Goal: Task Accomplishment & Management: Complete application form

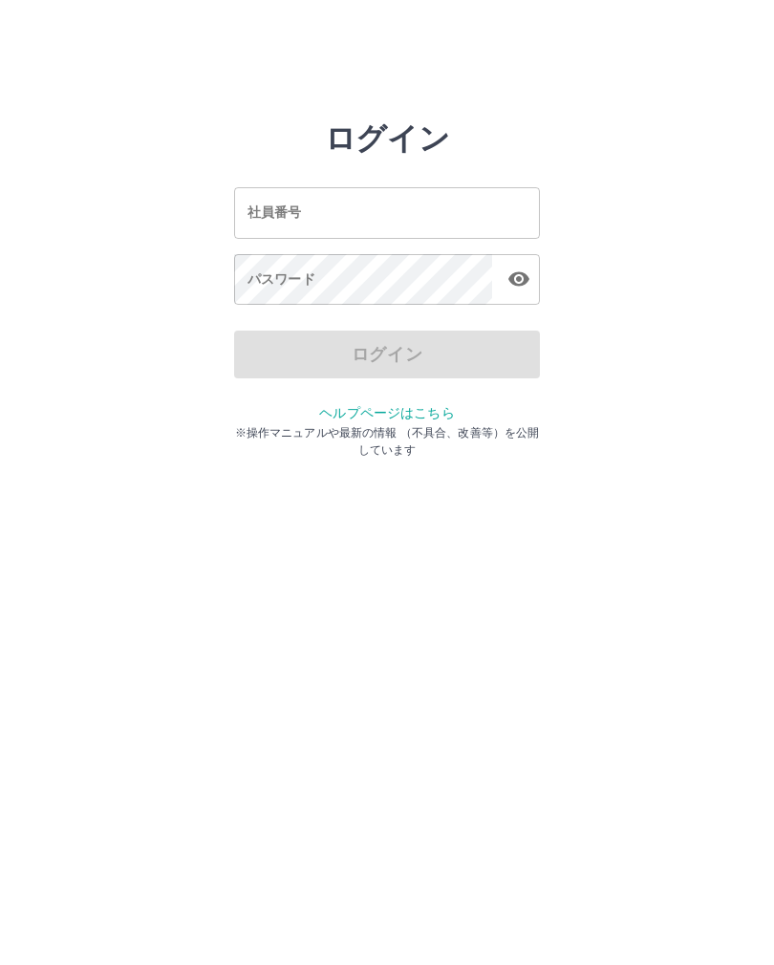
click at [359, 219] on input "社員番号" at bounding box center [387, 212] width 306 height 51
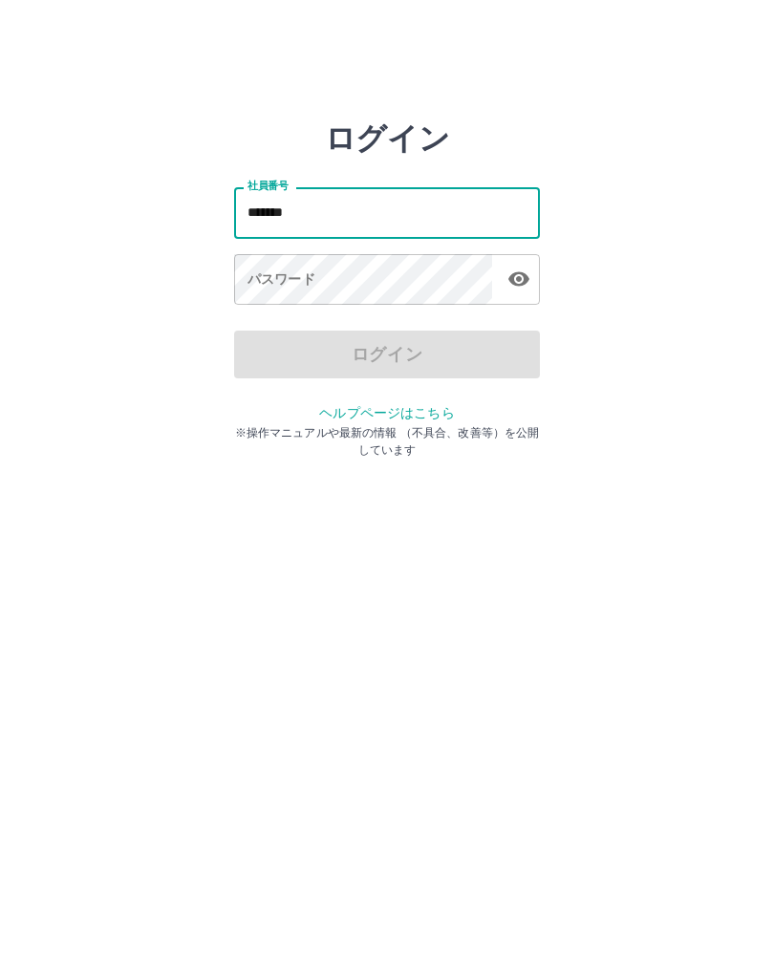
type input "*******"
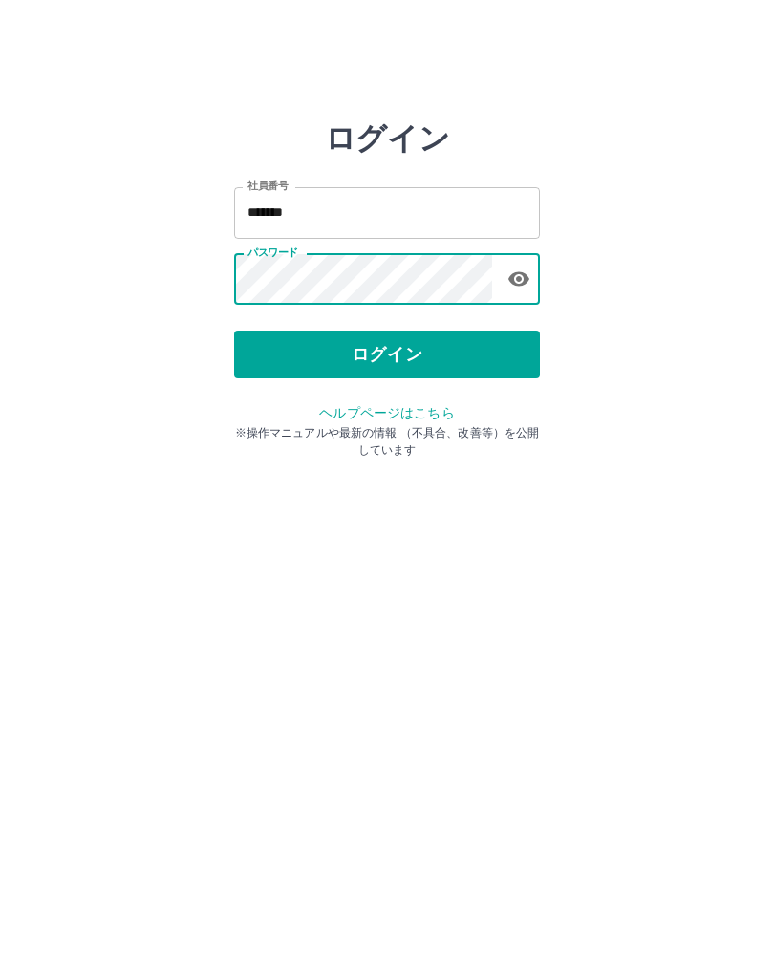
click at [394, 350] on button "ログイン" at bounding box center [387, 354] width 306 height 48
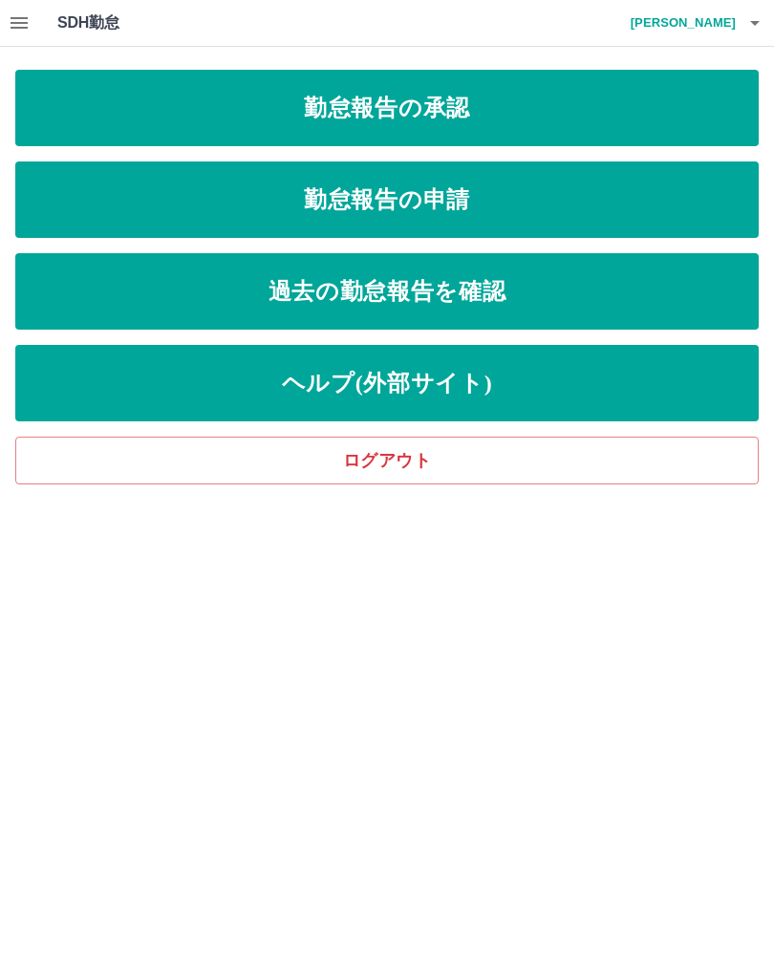
click at [673, 113] on link "勤怠報告の承認" at bounding box center [386, 108] width 743 height 76
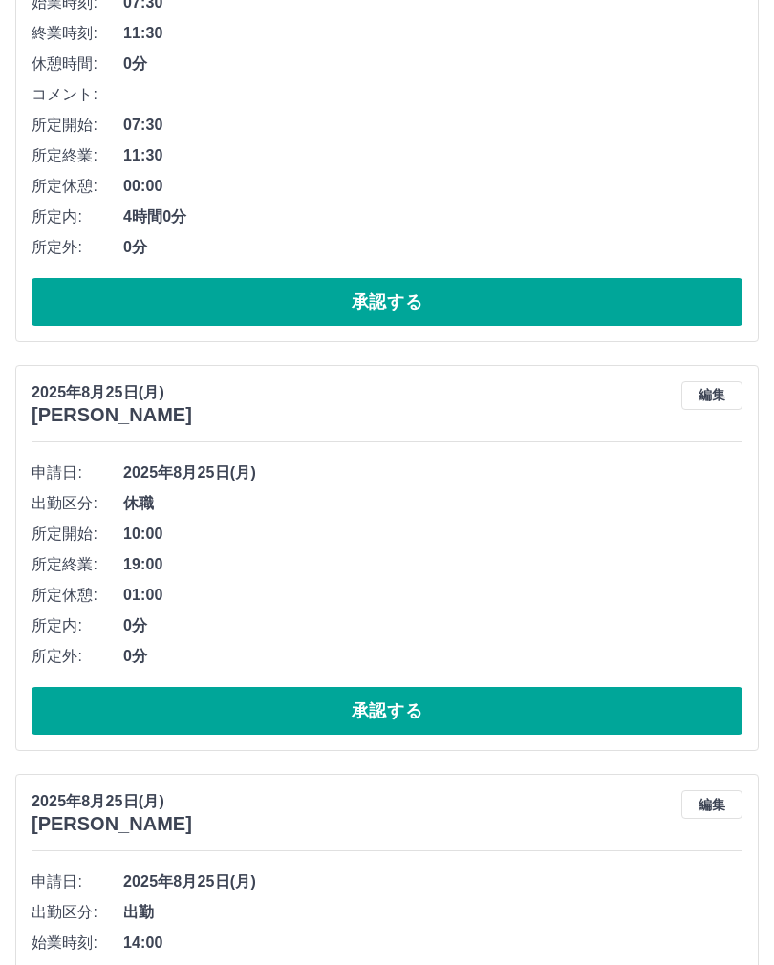
scroll to position [1375, 0]
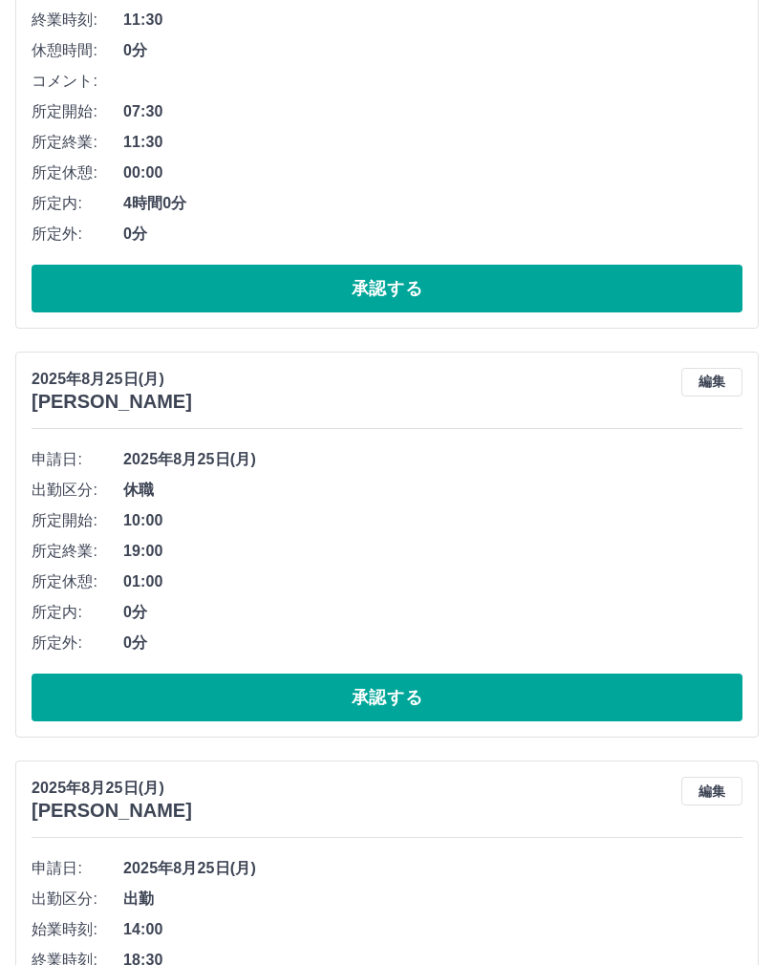
click at [71, 711] on button "承認する" at bounding box center [387, 698] width 711 height 48
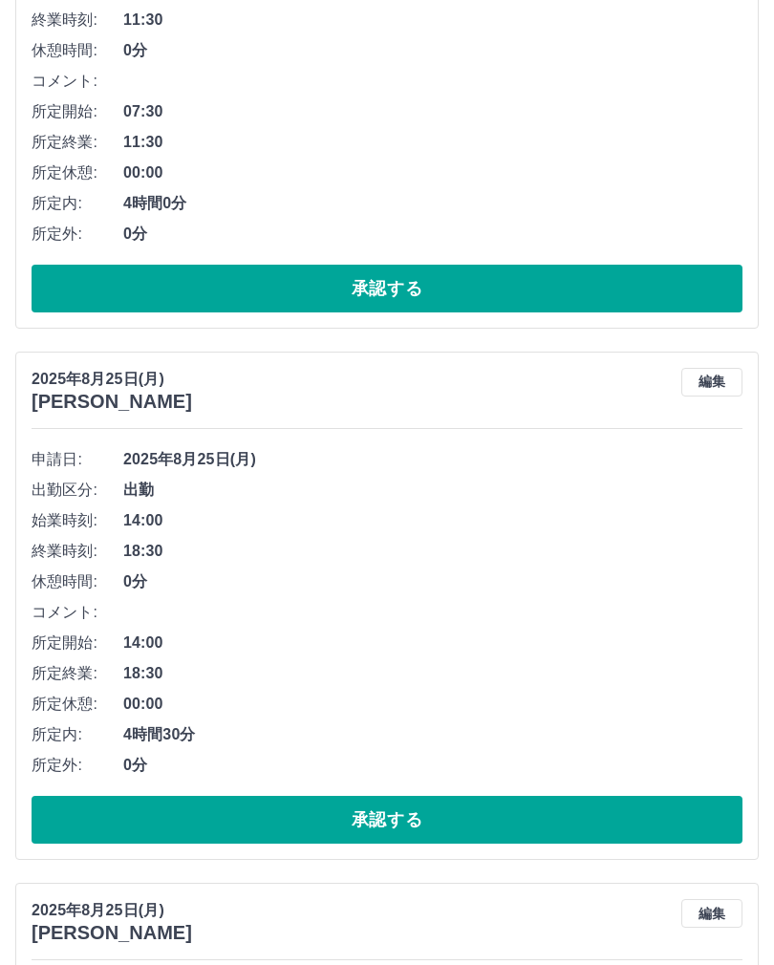
click at [75, 817] on button "承認する" at bounding box center [387, 820] width 711 height 48
click at [83, 812] on button "承認する" at bounding box center [387, 820] width 711 height 48
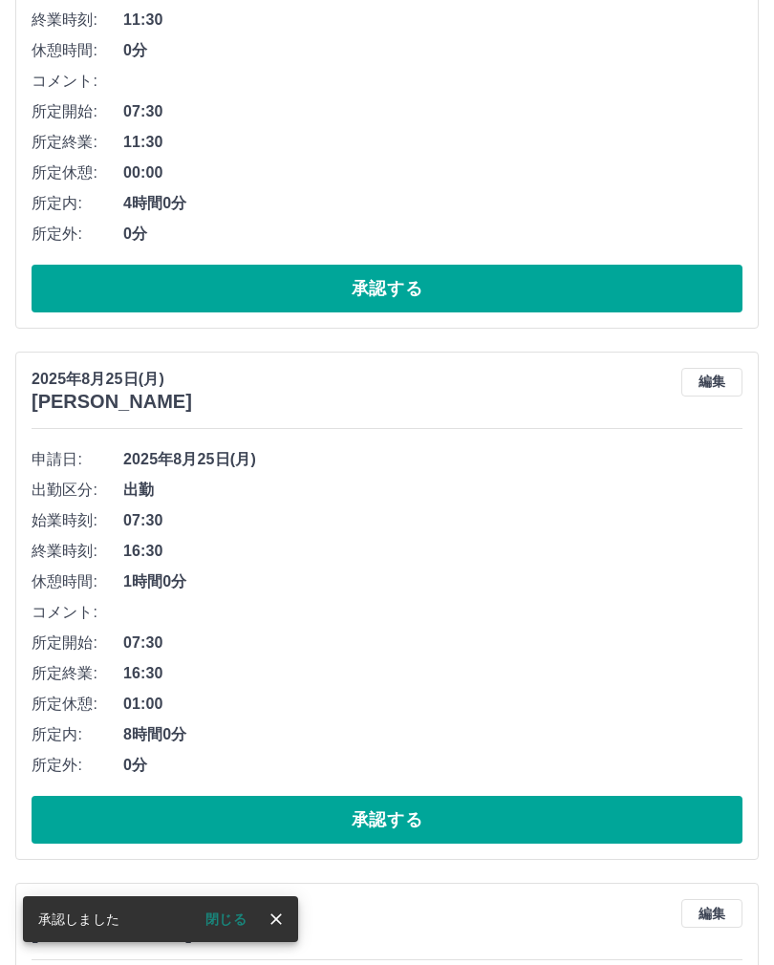
click at [78, 811] on button "承認する" at bounding box center [387, 820] width 711 height 48
click at [68, 805] on button "承認する" at bounding box center [387, 820] width 711 height 48
click at [72, 810] on button "承認する" at bounding box center [387, 820] width 711 height 48
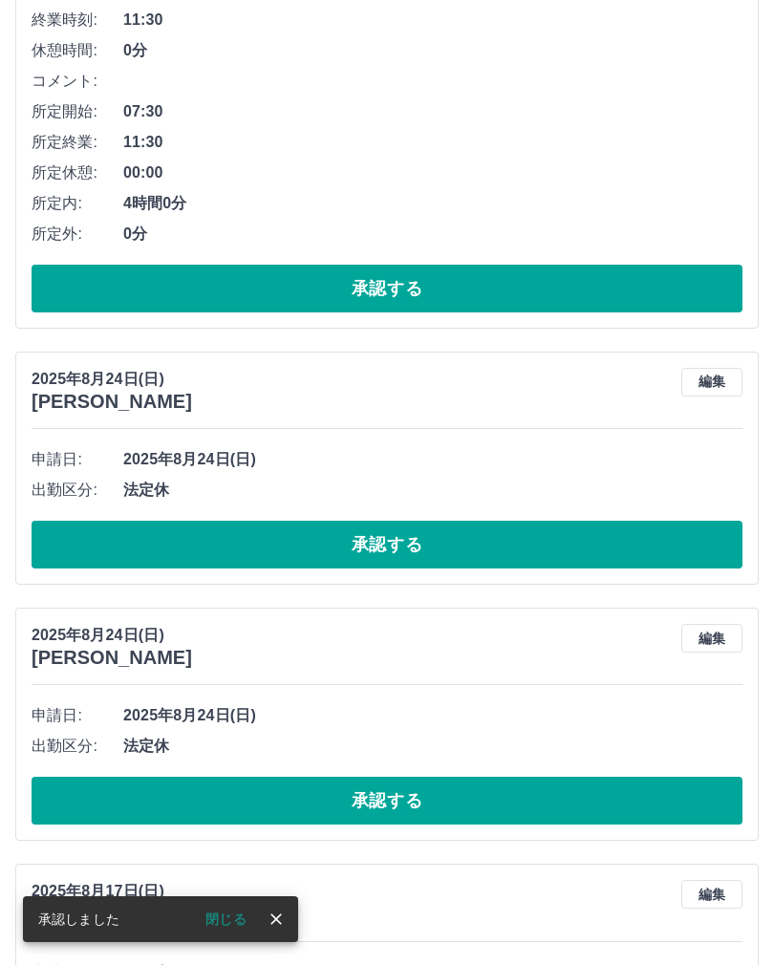
click at [62, 532] on button "承認する" at bounding box center [387, 544] width 711 height 48
click at [90, 538] on button "承認する" at bounding box center [387, 544] width 711 height 48
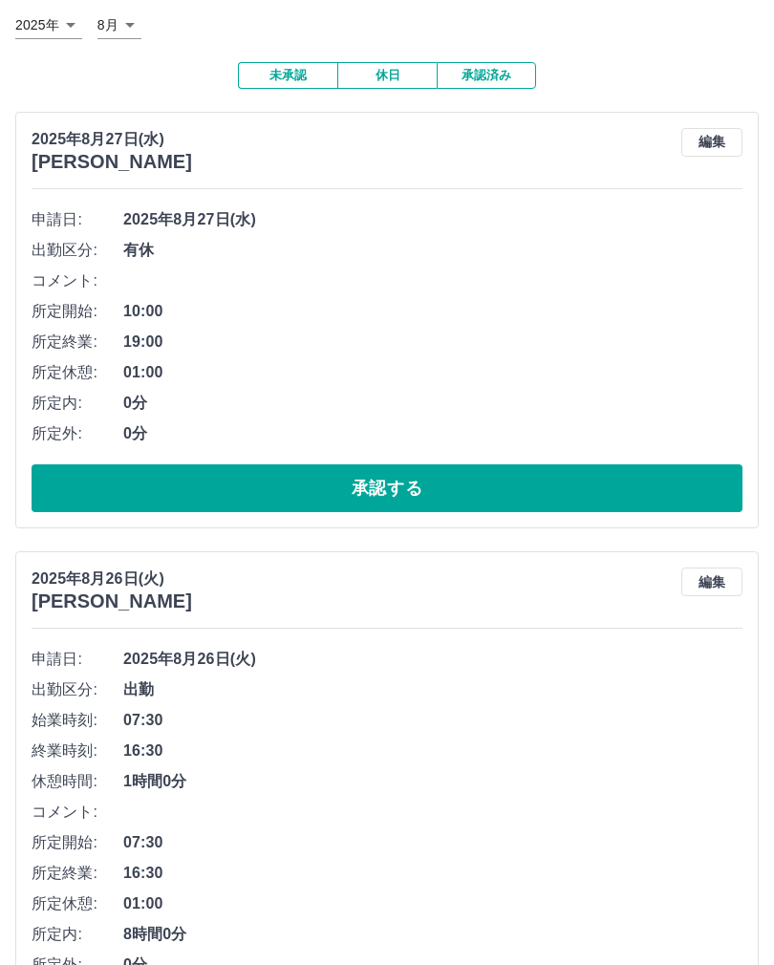
scroll to position [0, 0]
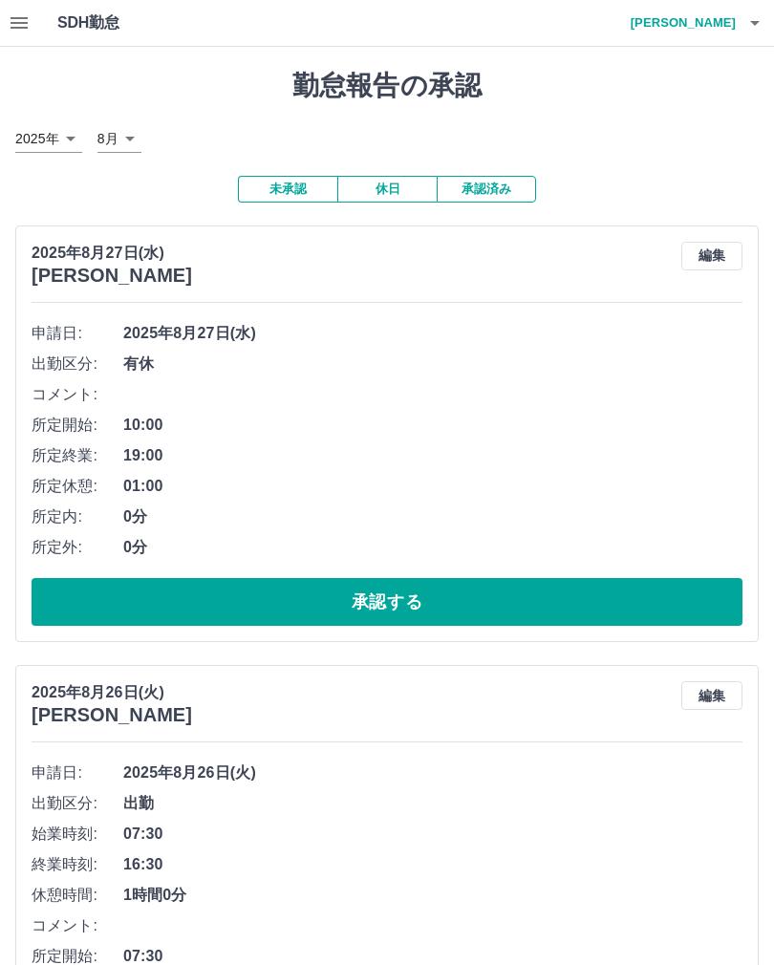
click at [20, 23] on icon "button" at bounding box center [19, 22] width 17 height 11
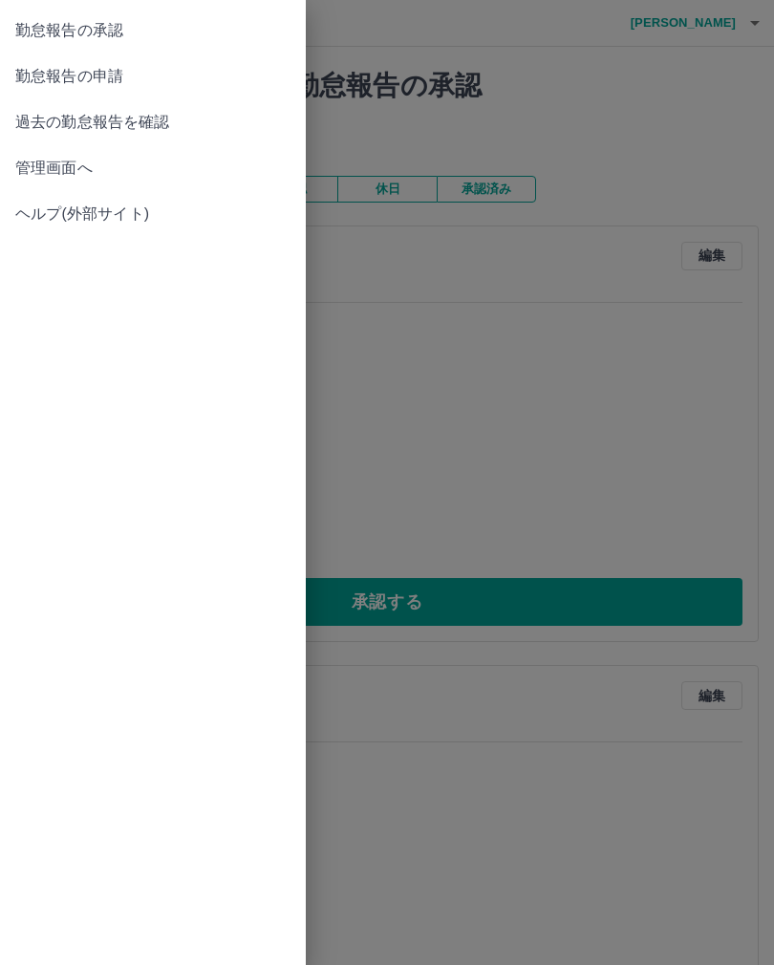
click at [111, 74] on span "勤怠報告の申請" at bounding box center [152, 76] width 275 height 23
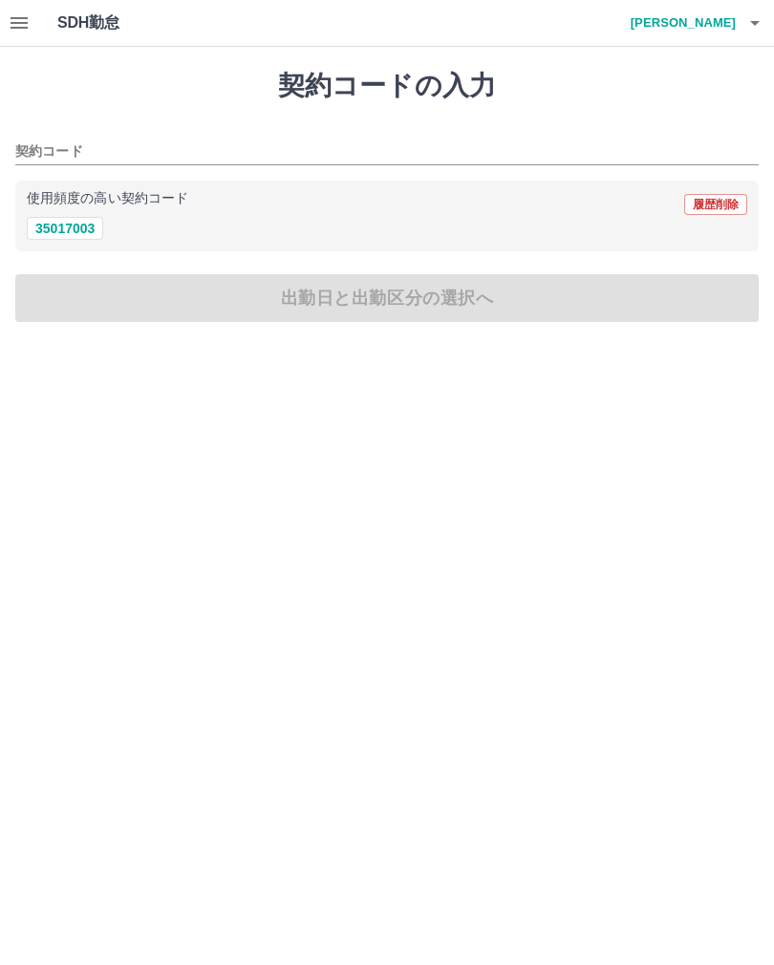
click at [73, 231] on button "35017003" at bounding box center [65, 228] width 76 height 23
type input "********"
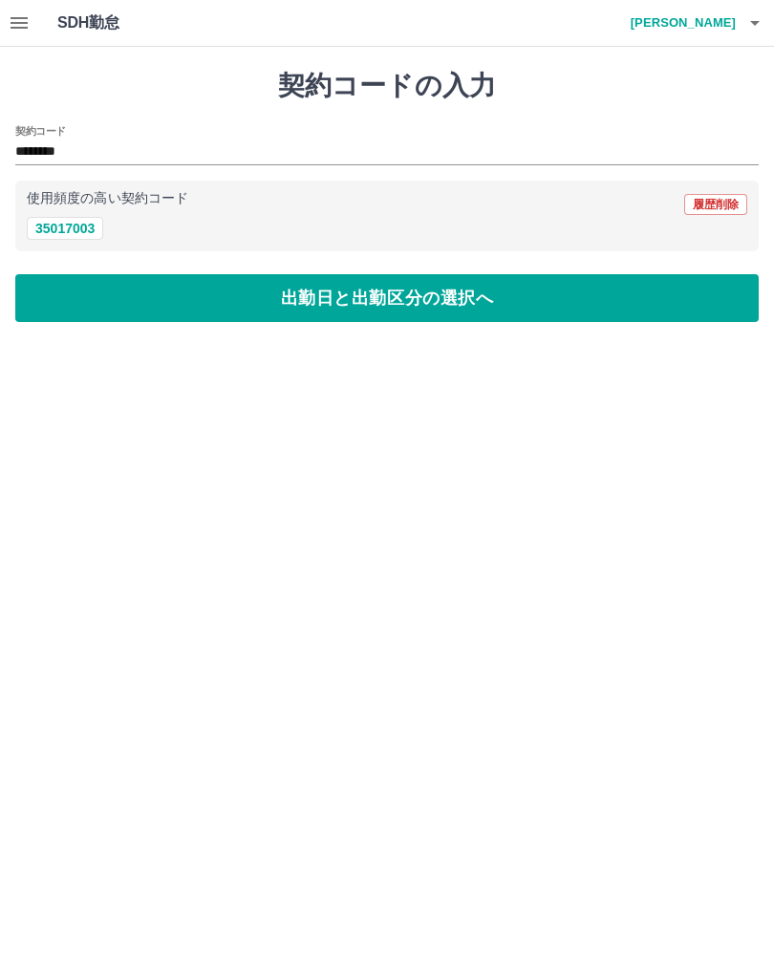
click at [425, 297] on button "出勤日と出勤区分の選択へ" at bounding box center [386, 298] width 743 height 48
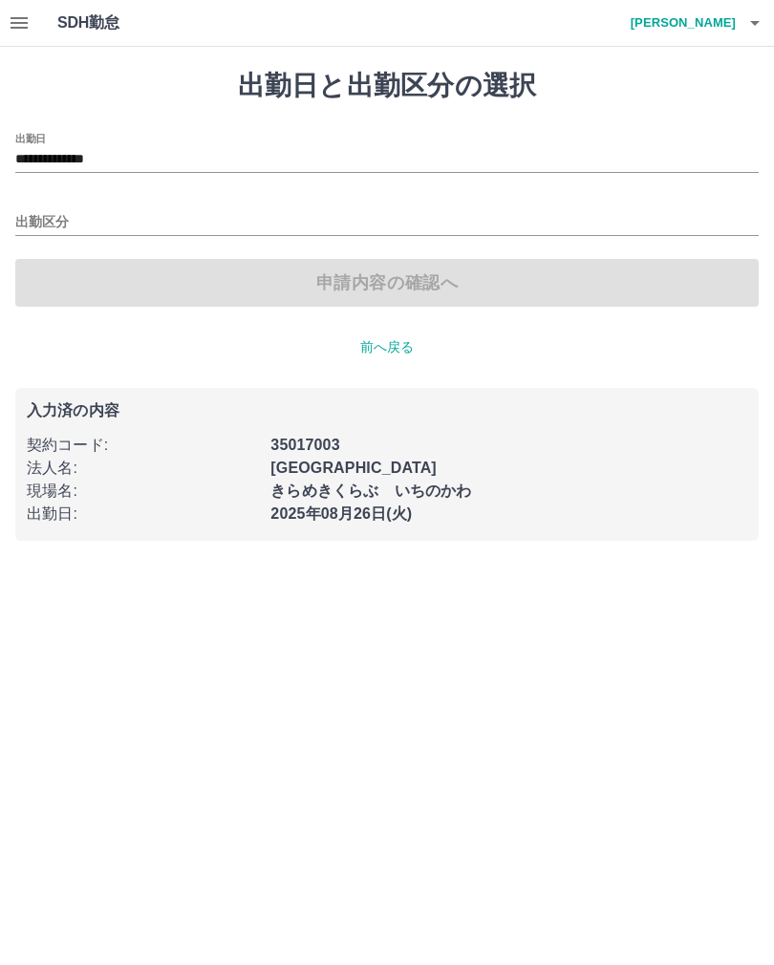
click at [214, 223] on input "出勤区分" at bounding box center [386, 223] width 743 height 24
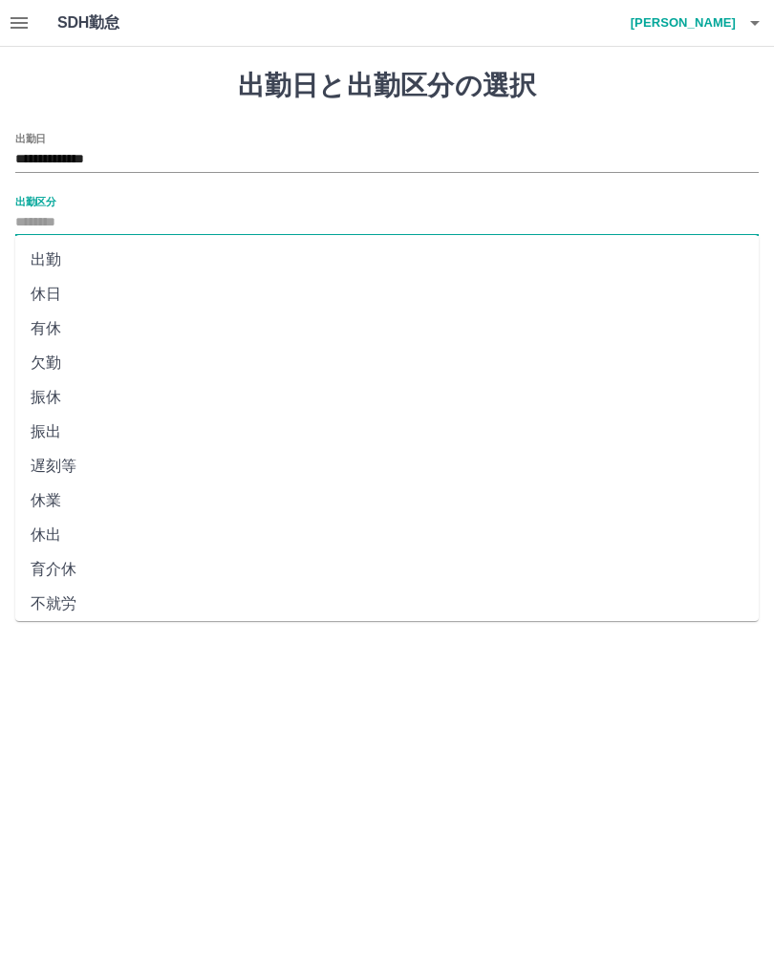
click at [64, 266] on li "出勤" at bounding box center [386, 260] width 743 height 34
type input "**"
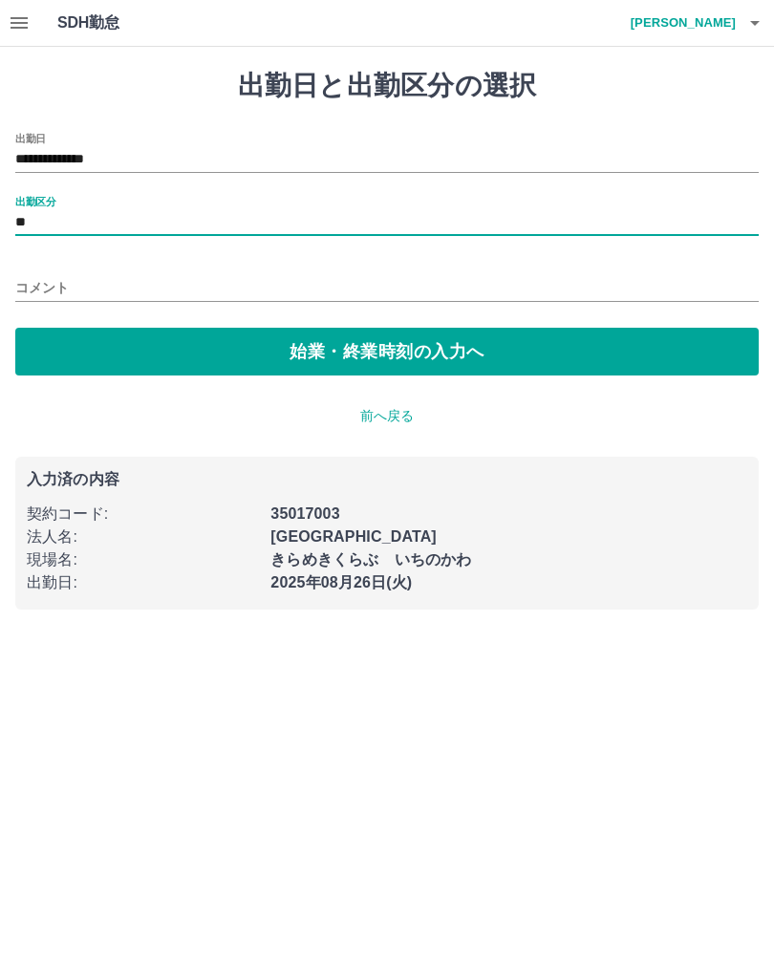
click at [320, 349] on button "始業・終業時刻の入力へ" at bounding box center [386, 352] width 743 height 48
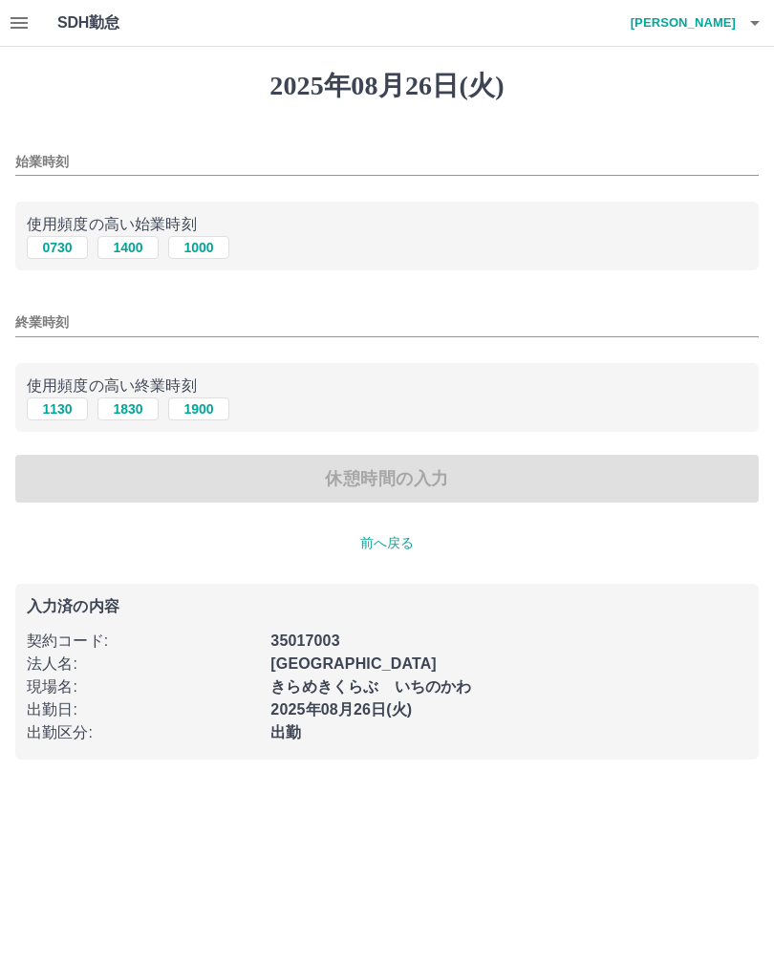
click at [200, 251] on button "1000" at bounding box center [198, 247] width 61 height 23
type input "****"
click at [202, 413] on button "1900" at bounding box center [198, 408] width 61 height 23
type input "****"
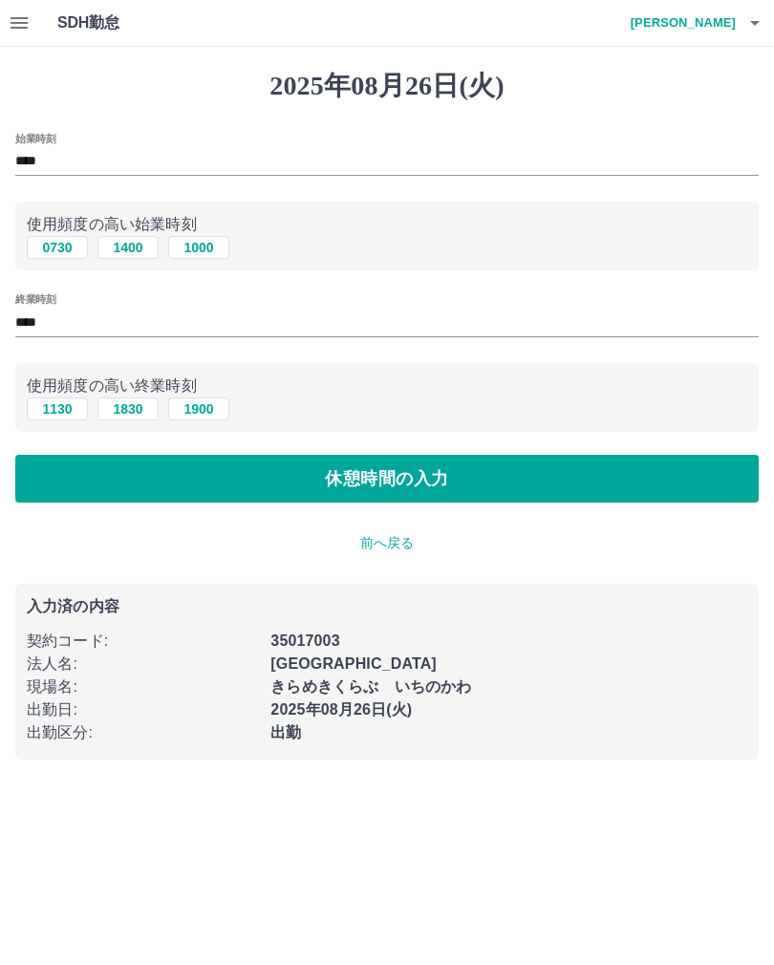
click at [280, 478] on button "休憩時間の入力" at bounding box center [386, 479] width 743 height 48
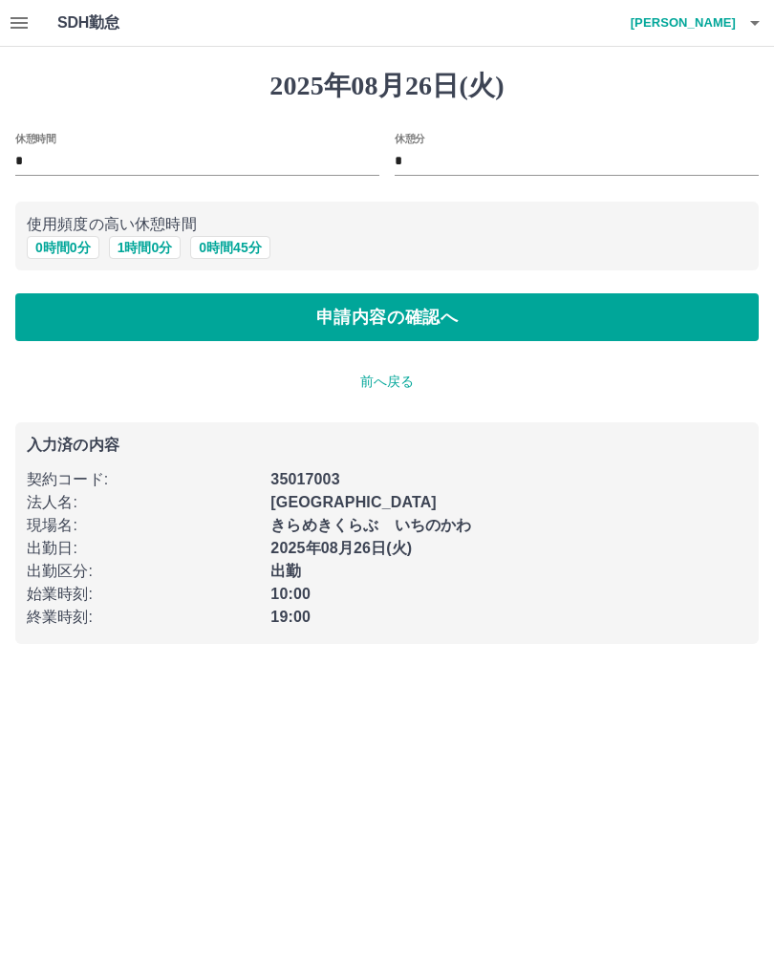
click at [144, 256] on button "1 時間 0 分" at bounding box center [145, 247] width 73 height 23
type input "*"
click at [203, 328] on button "申請内容の確認へ" at bounding box center [386, 317] width 743 height 48
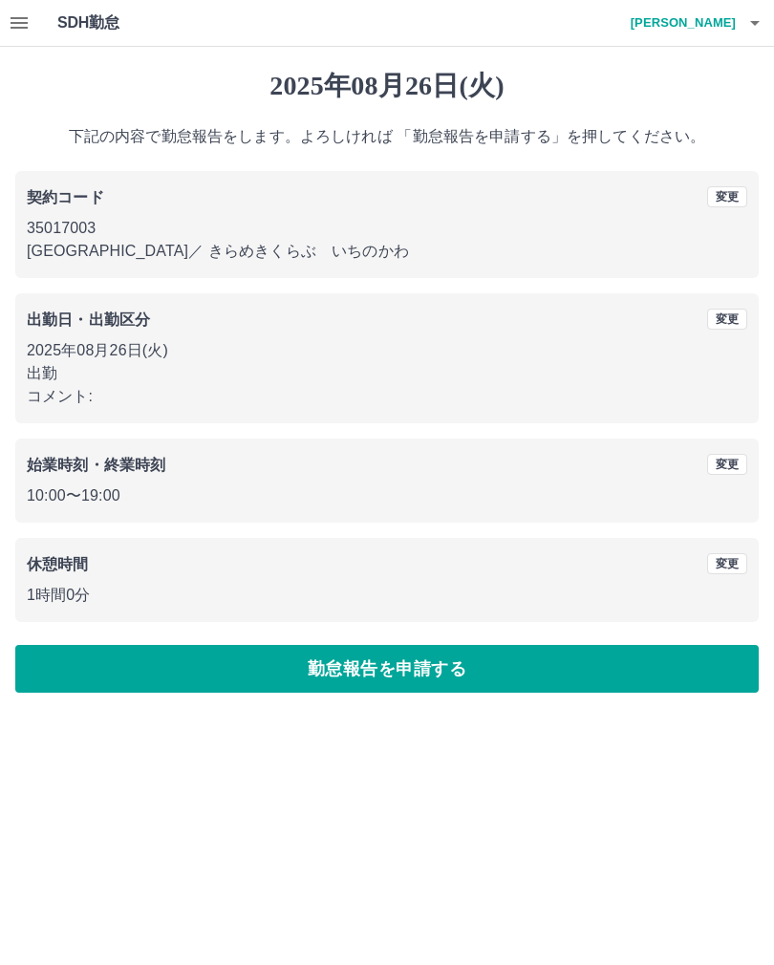
click at [503, 670] on button "勤怠報告を申請する" at bounding box center [386, 669] width 743 height 48
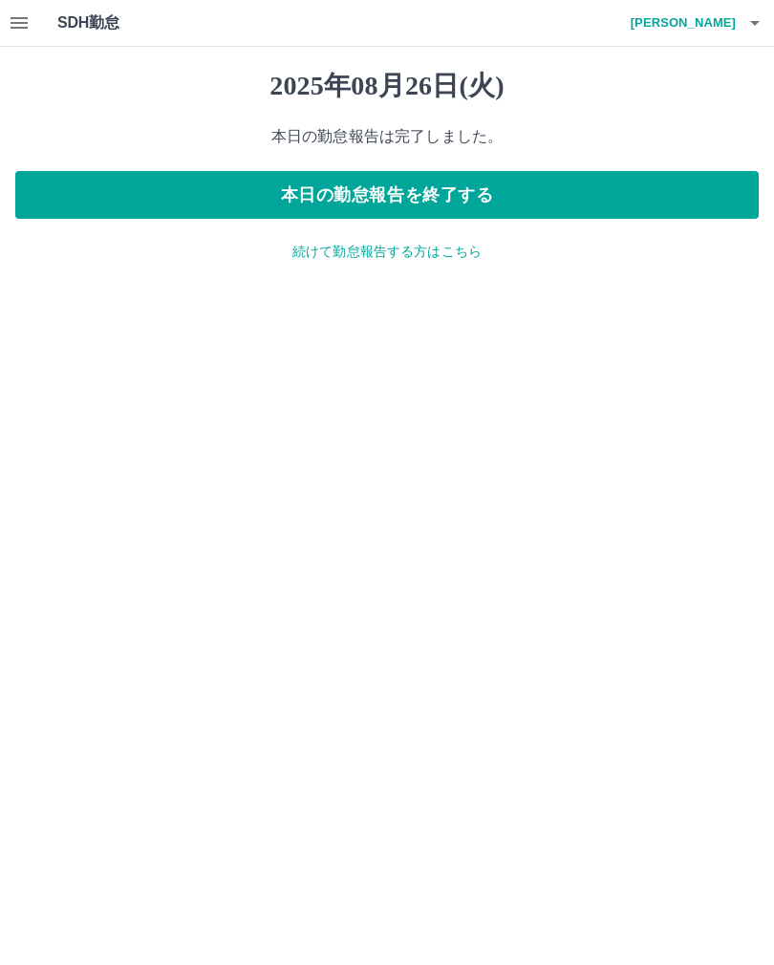
click at [716, 26] on h4 "佐藤　成雄" at bounding box center [678, 23] width 115 height 46
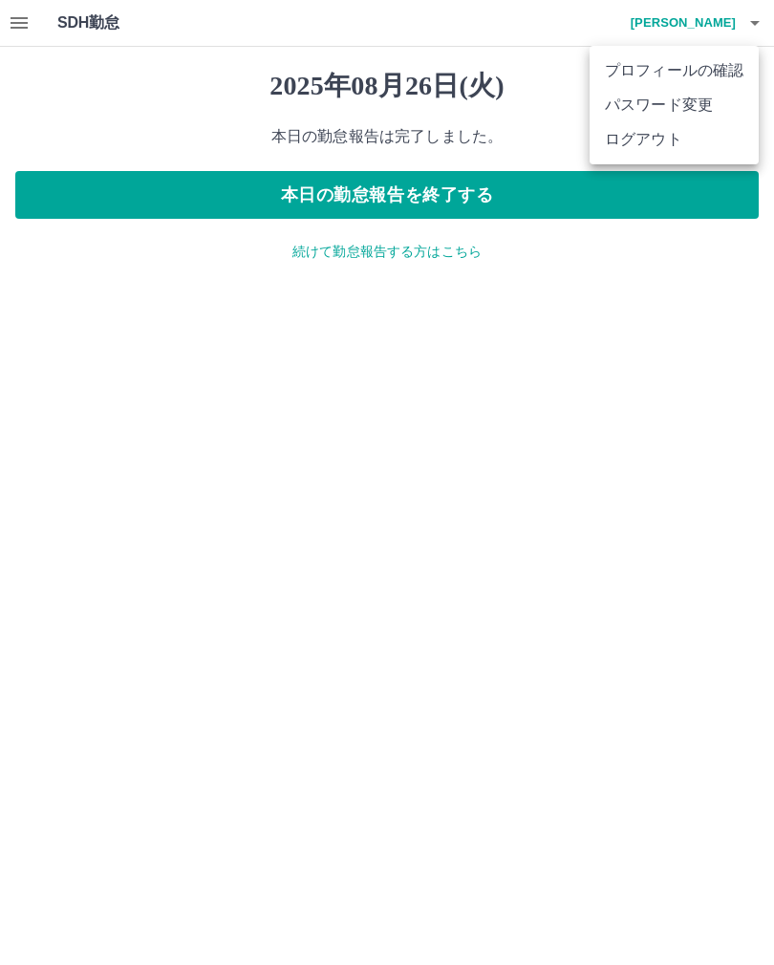
click at [650, 140] on li "ログアウト" at bounding box center [673, 139] width 169 height 34
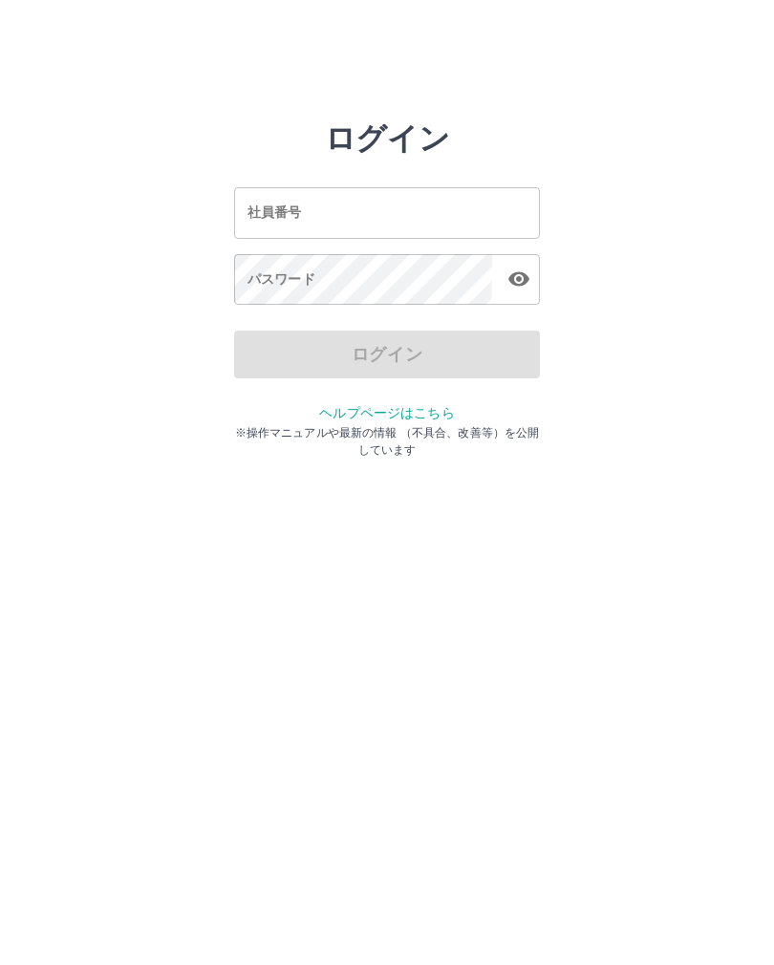
click at [495, 205] on input "社員番号" at bounding box center [387, 212] width 306 height 51
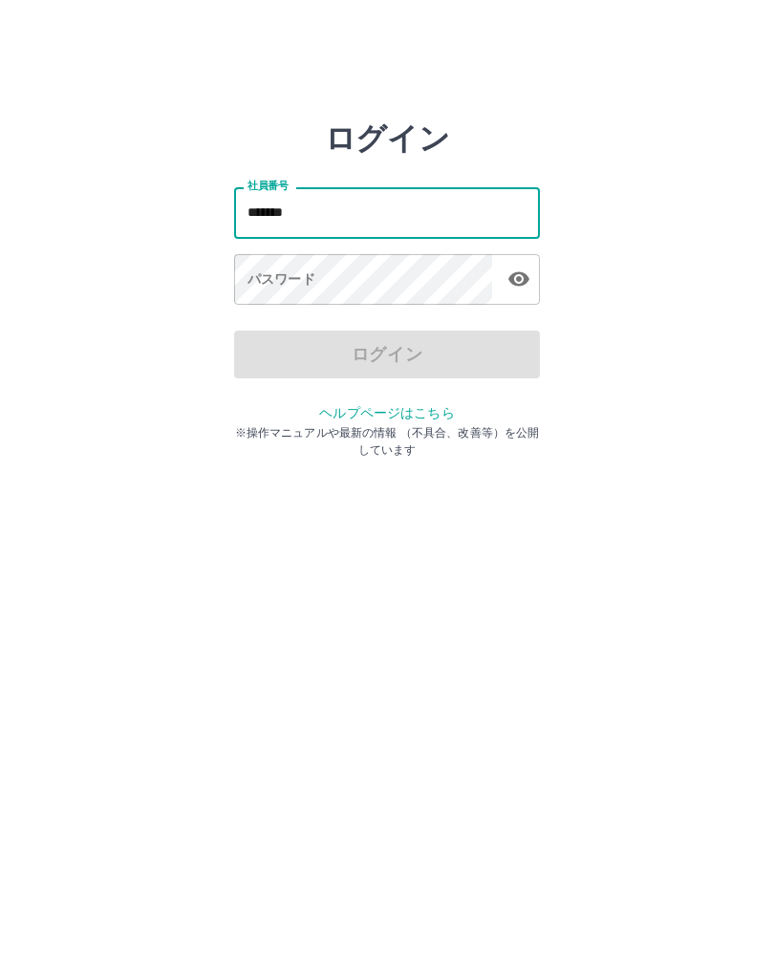
type input "*******"
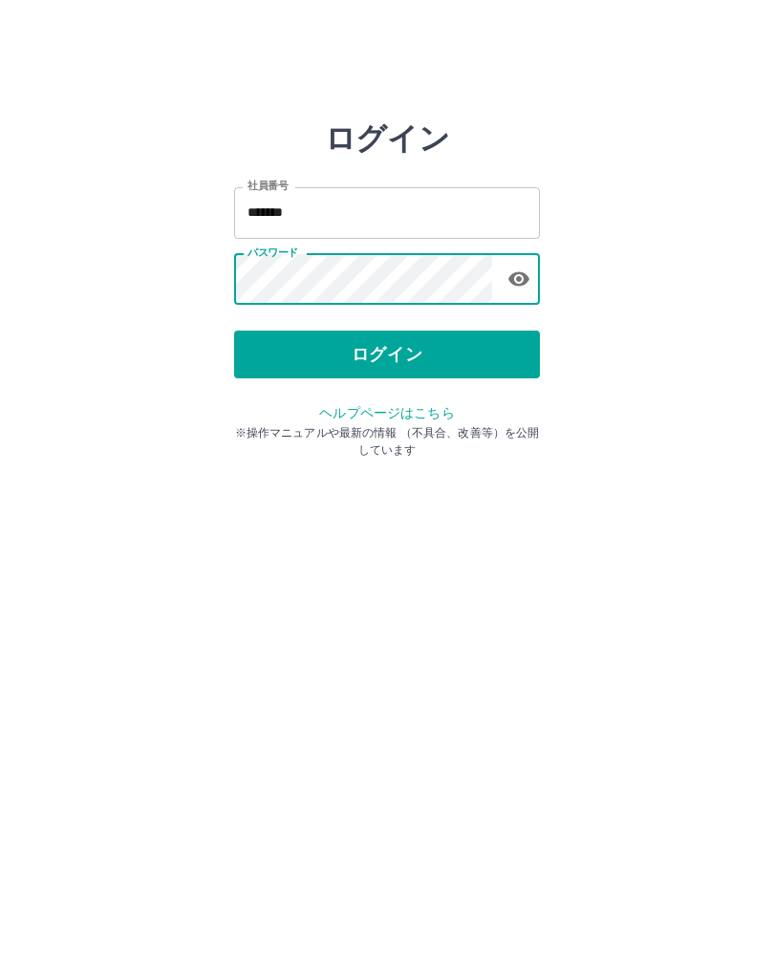
click at [429, 353] on button "ログイン" at bounding box center [387, 354] width 306 height 48
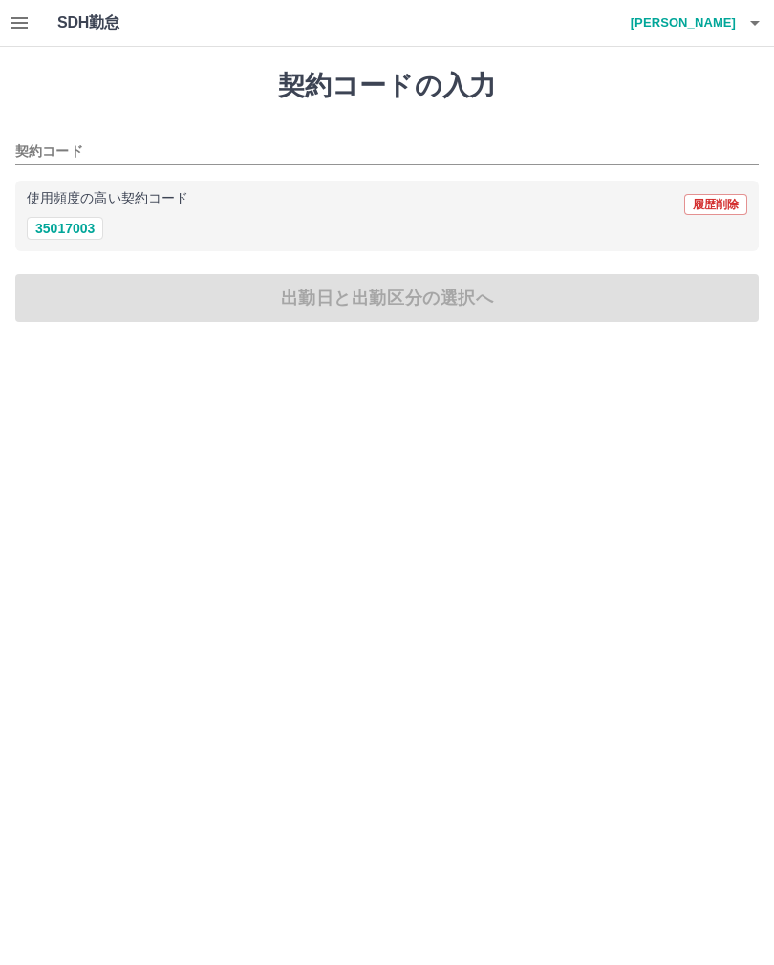
click at [88, 230] on button "35017003" at bounding box center [65, 228] width 76 height 23
type input "********"
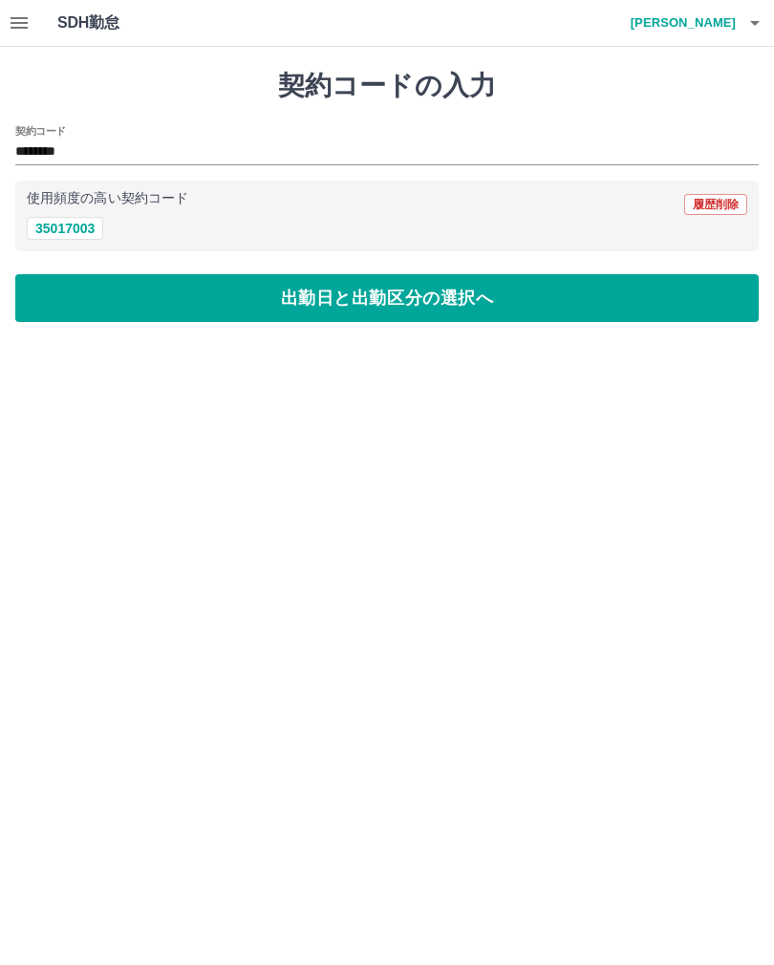
click at [482, 286] on button "出勤日と出勤区分の選択へ" at bounding box center [386, 298] width 743 height 48
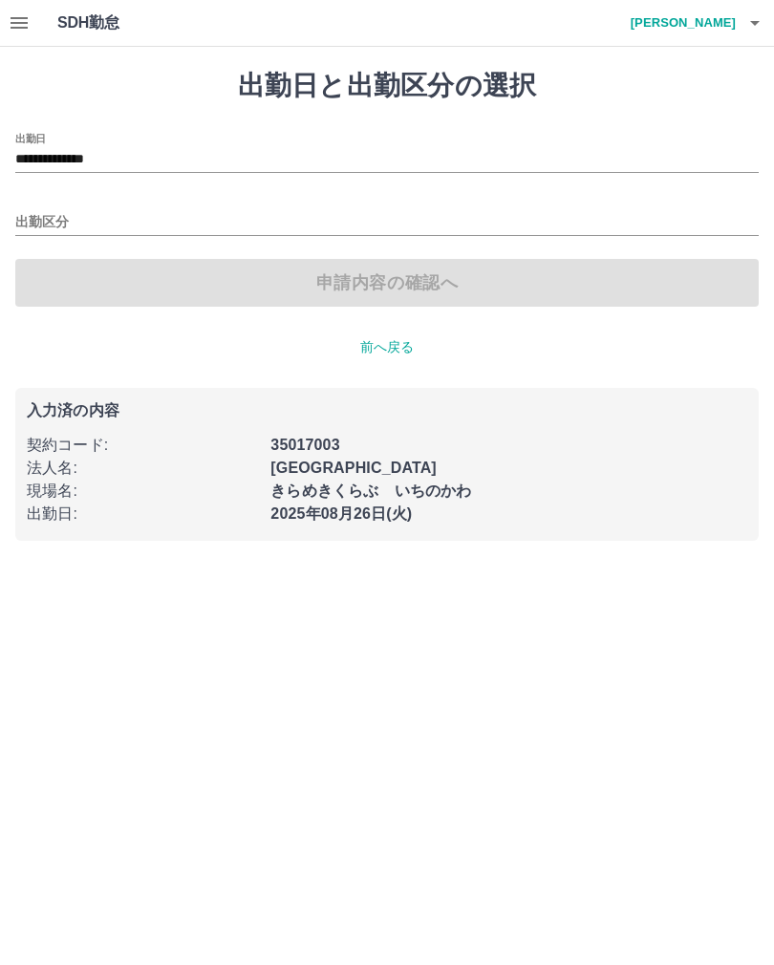
click at [92, 225] on input "出勤区分" at bounding box center [386, 223] width 743 height 24
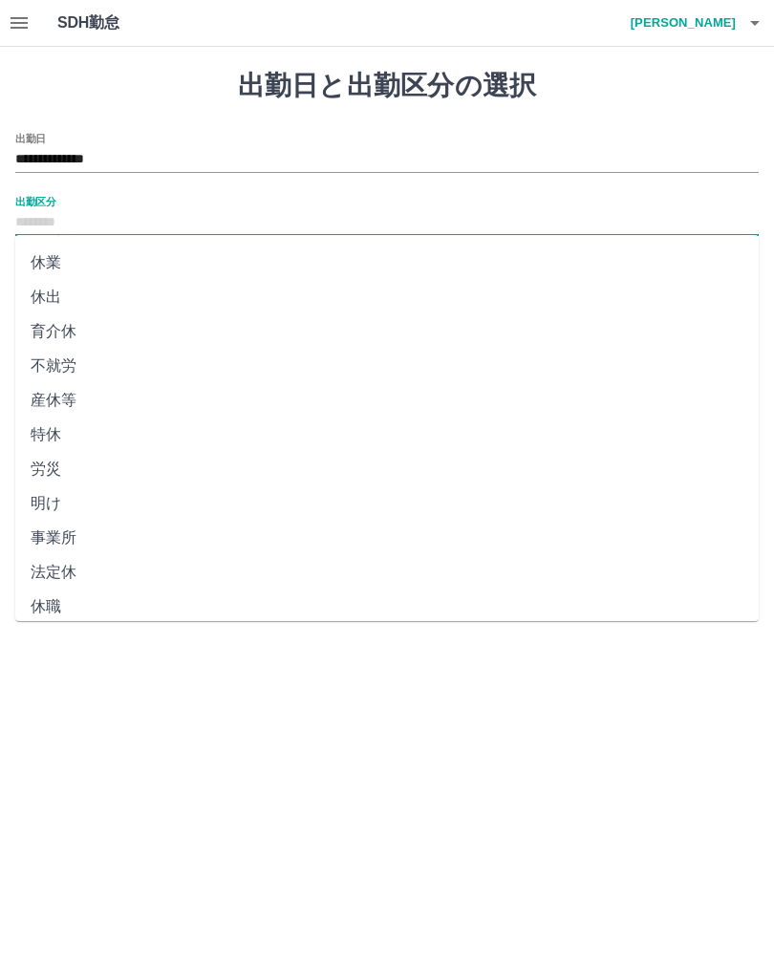
scroll to position [237, 0]
click at [58, 613] on li "休職" at bounding box center [386, 607] width 743 height 34
type input "**"
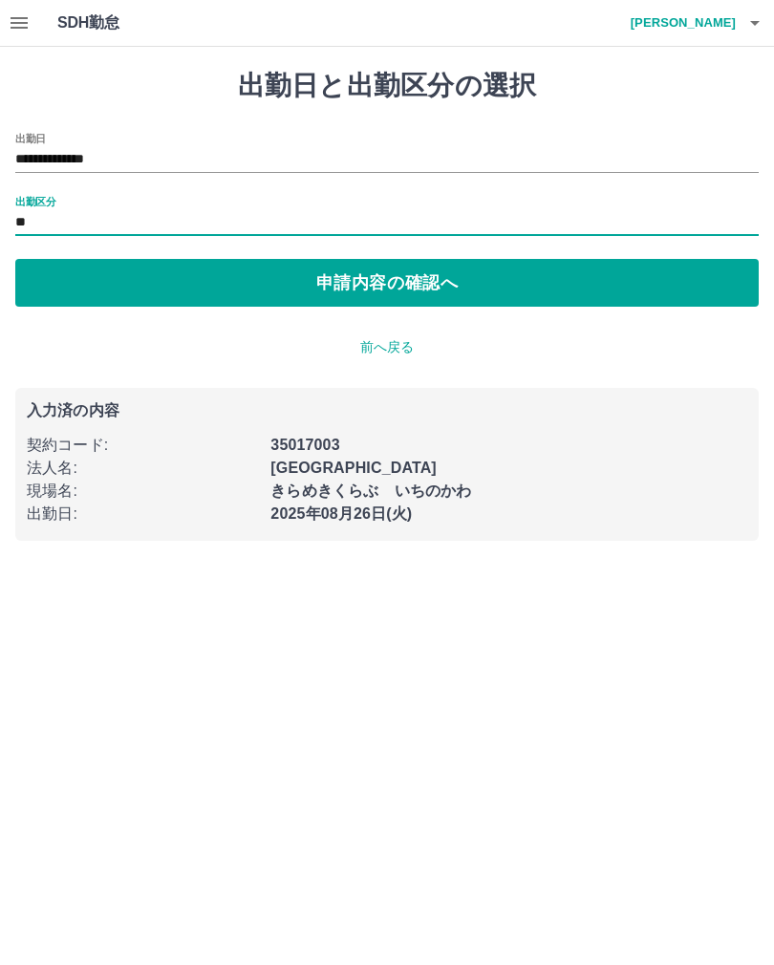
click at [489, 276] on button "申請内容の確認へ" at bounding box center [386, 283] width 743 height 48
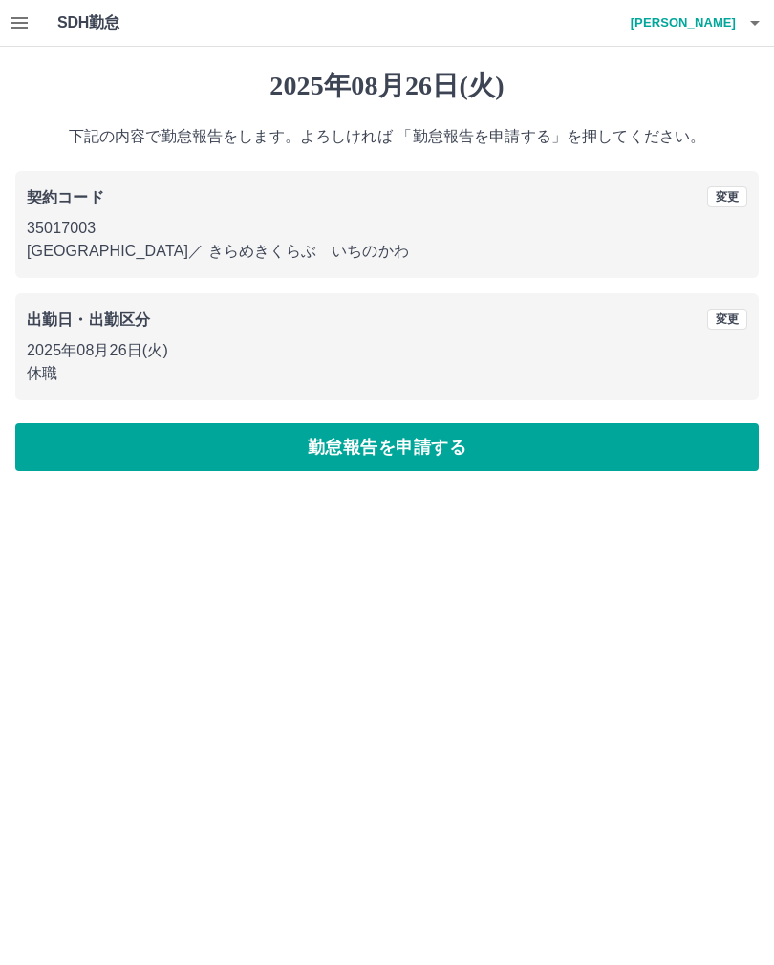
click at [572, 453] on button "勤怠報告を申請する" at bounding box center [386, 447] width 743 height 48
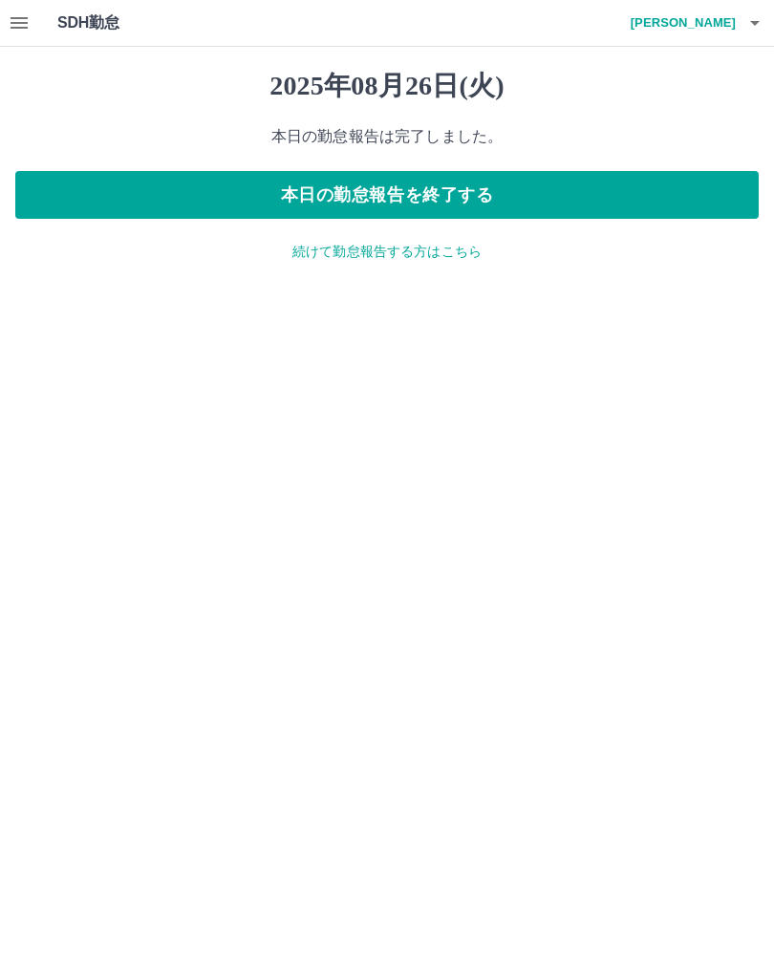
click at [719, 27] on h4 "三浦　千怜" at bounding box center [678, 23] width 115 height 46
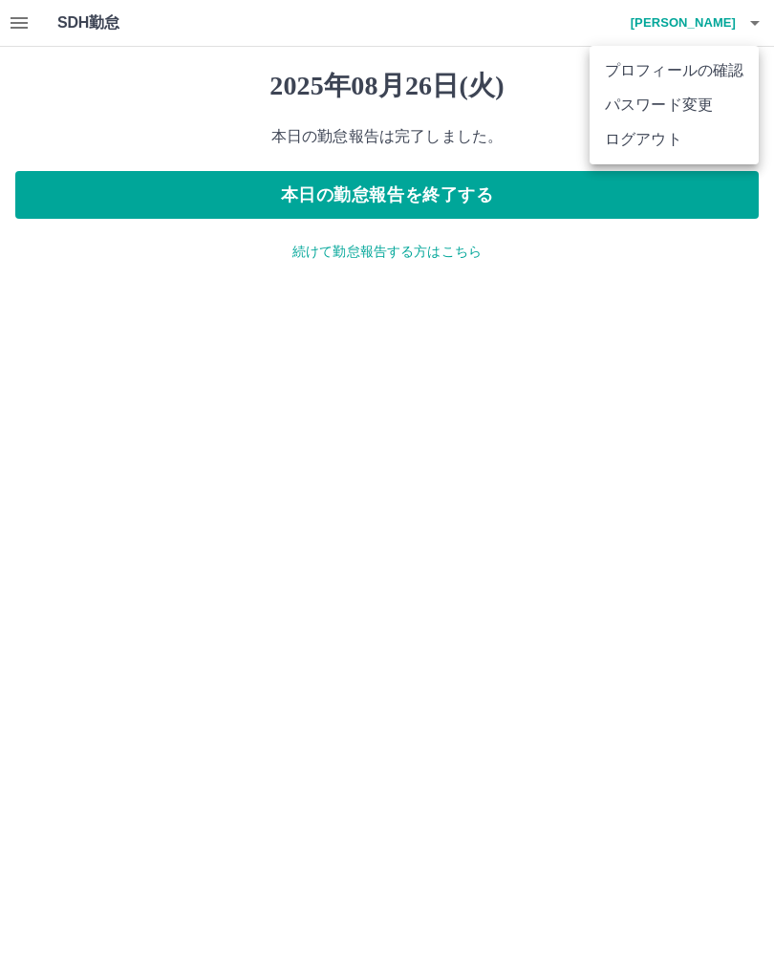
click at [662, 145] on li "ログアウト" at bounding box center [673, 139] width 169 height 34
